Goal: Transaction & Acquisition: Purchase product/service

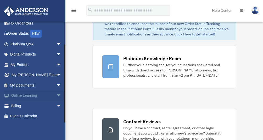
scroll to position [26, 0]
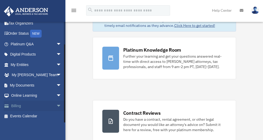
click at [28, 105] on link "Billing arrow_drop_down" at bounding box center [37, 106] width 66 height 10
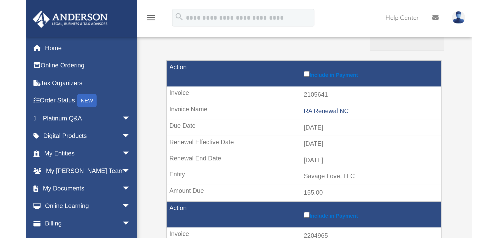
scroll to position [62, 0]
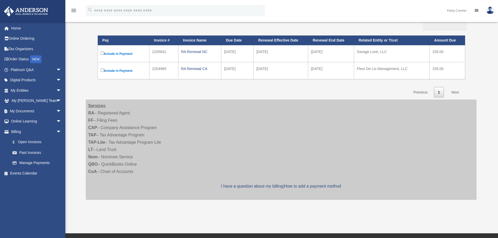
click at [262, 92] on link "Next" at bounding box center [454, 92] width 15 height 11
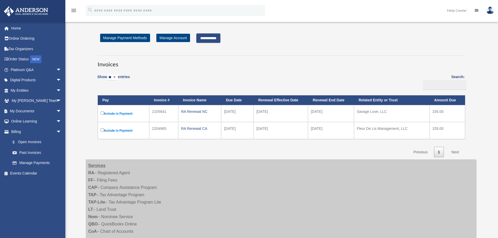
scroll to position [0, 0]
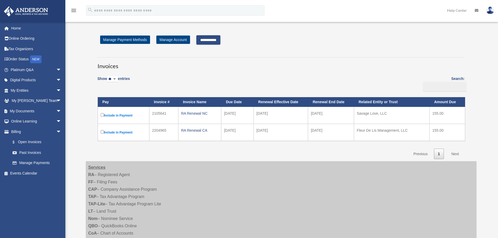
click at [218, 38] on input "**********" at bounding box center [208, 39] width 24 height 9
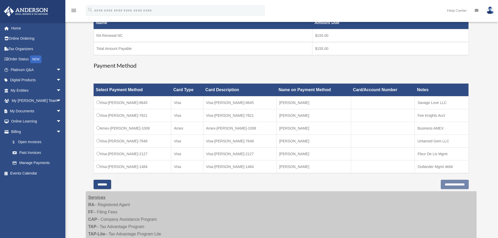
scroll to position [105, 0]
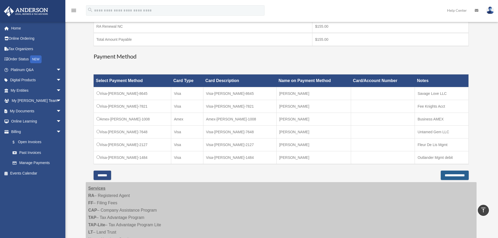
click at [262, 140] on input "**********" at bounding box center [455, 175] width 28 height 9
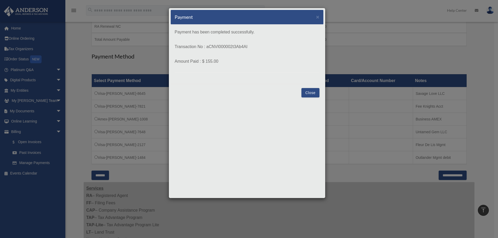
click at [262, 90] on button "Close" at bounding box center [310, 92] width 18 height 9
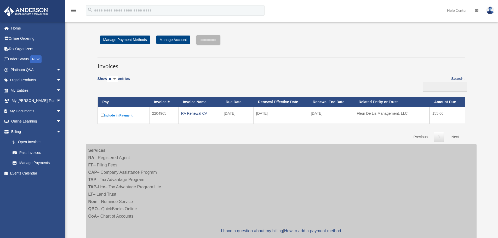
click at [491, 12] on img at bounding box center [490, 11] width 8 height 8
click at [397, 47] on link "Logout" at bounding box center [412, 45] width 52 height 11
